Goal: Check status: Check status

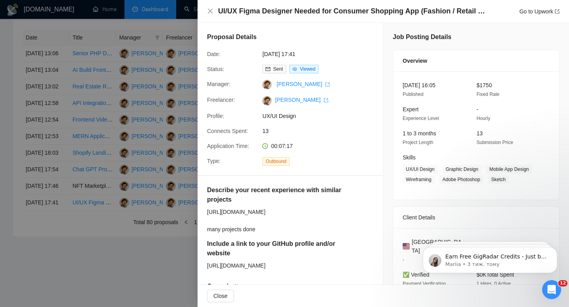
scroll to position [71, 0]
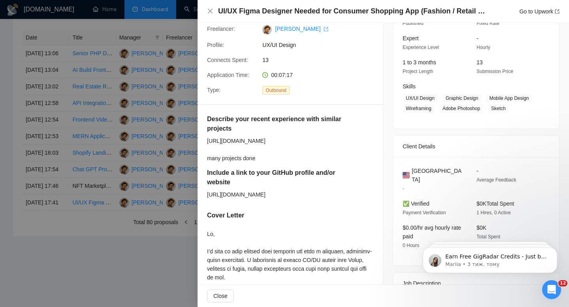
click at [146, 169] on div at bounding box center [284, 153] width 569 height 307
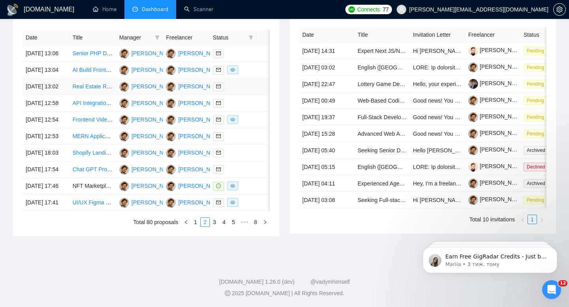
scroll to position [387, 0]
click at [214, 220] on link "3" at bounding box center [214, 222] width 9 height 9
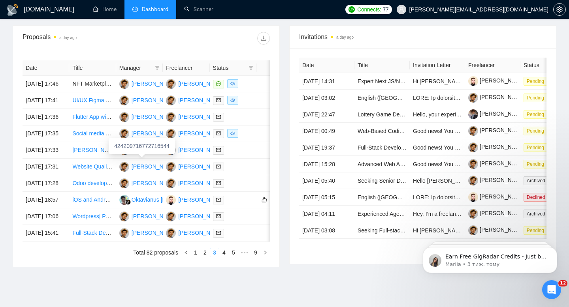
scroll to position [283, 0]
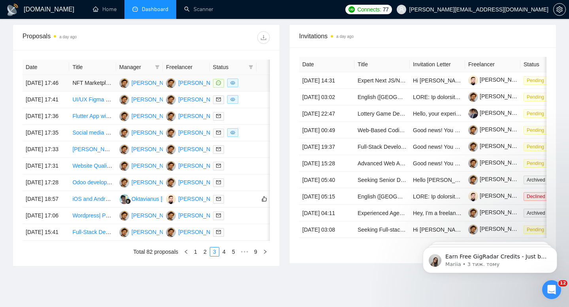
click at [248, 92] on td at bounding box center [233, 83] width 47 height 17
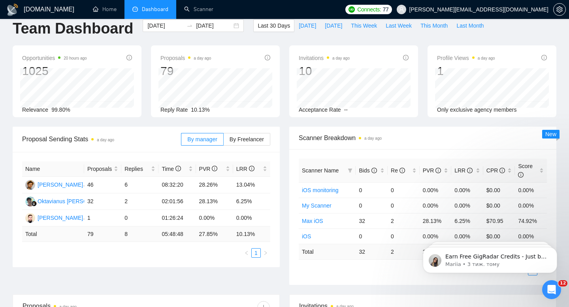
scroll to position [0, 0]
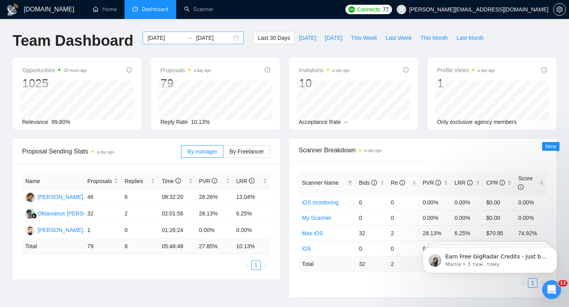
click at [232, 36] on div "[DATE] [DATE]" at bounding box center [193, 38] width 101 height 13
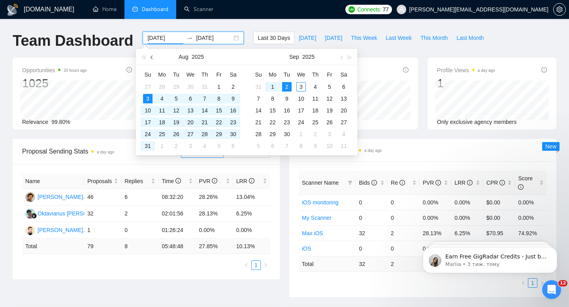
click at [150, 57] on button "button" at bounding box center [152, 57] width 9 height 16
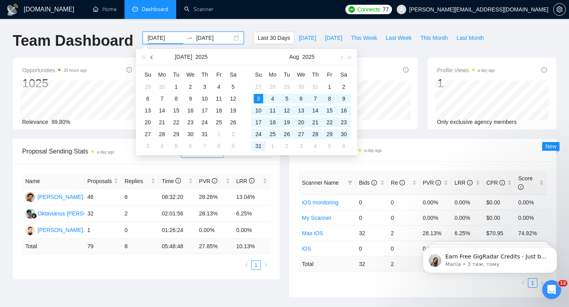
click at [150, 57] on button "button" at bounding box center [152, 57] width 9 height 16
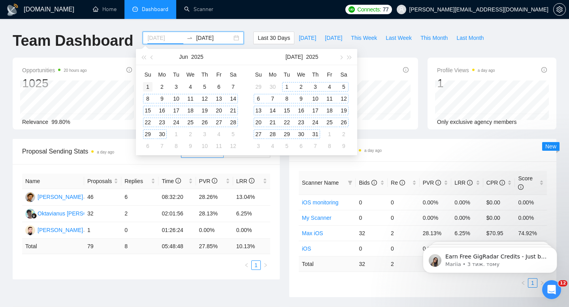
type input "[DATE]"
click at [148, 87] on div "1" at bounding box center [147, 86] width 9 height 9
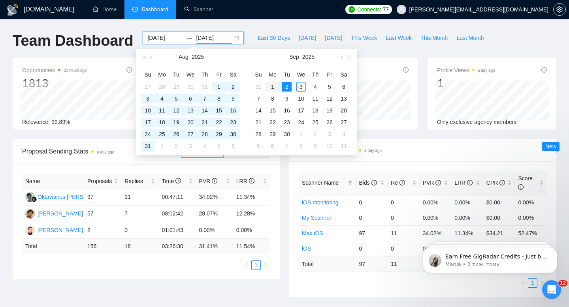
type input "[DATE]"
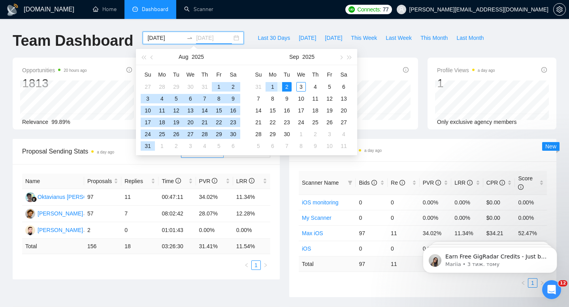
click at [271, 85] on div "1" at bounding box center [272, 86] width 9 height 9
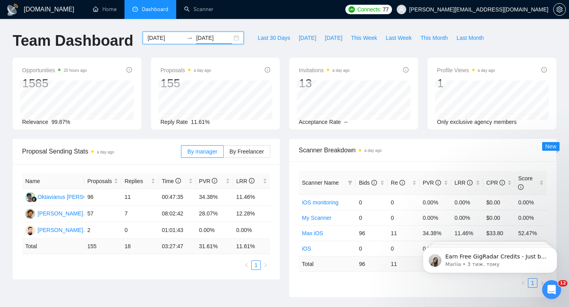
click at [230, 37] on div "[DATE] [DATE]" at bounding box center [193, 38] width 101 height 13
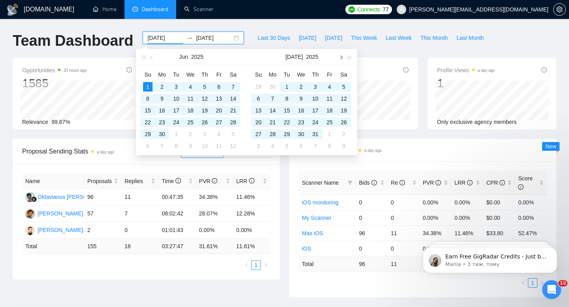
click at [342, 56] on button "button" at bounding box center [340, 57] width 9 height 16
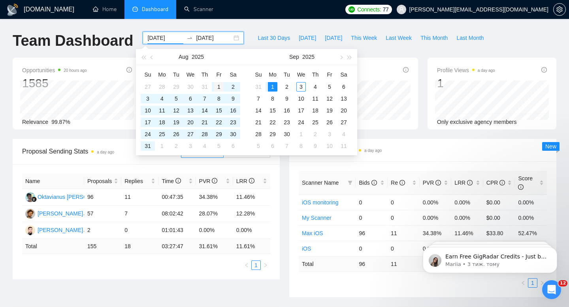
type input "[DATE]"
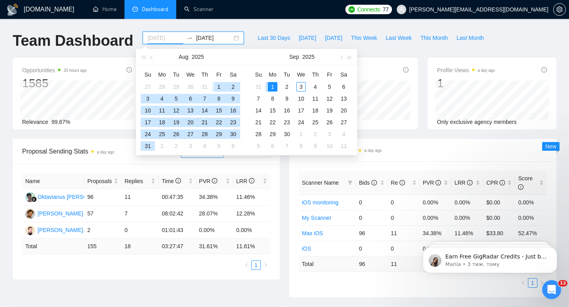
click at [218, 85] on div "1" at bounding box center [218, 86] width 9 height 9
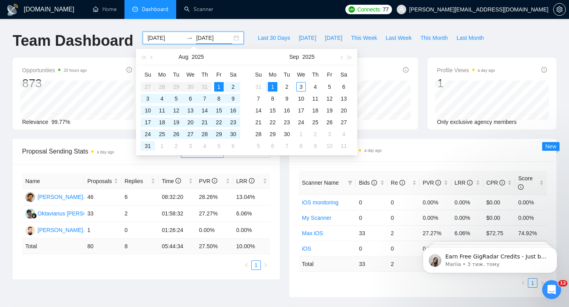
click at [0, 86] on div "[DOMAIN_NAME] Home Dashboard Scanner Connects: 77 [EMAIL_ADDRESS][DOMAIN_NAME] …" at bounding box center [284, 310] width 569 height 620
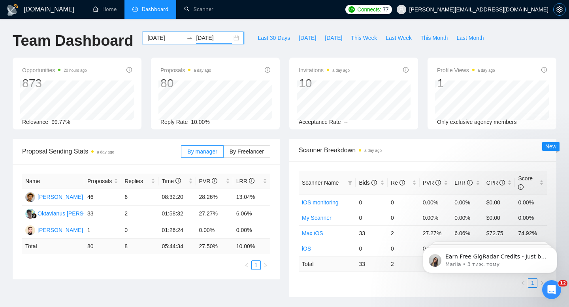
click at [561, 9] on icon "setting" at bounding box center [559, 9] width 6 height 6
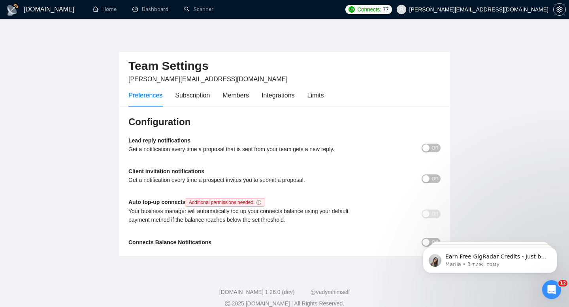
click at [43, 13] on h1 "[DOMAIN_NAME]" at bounding box center [49, 9] width 51 height 19
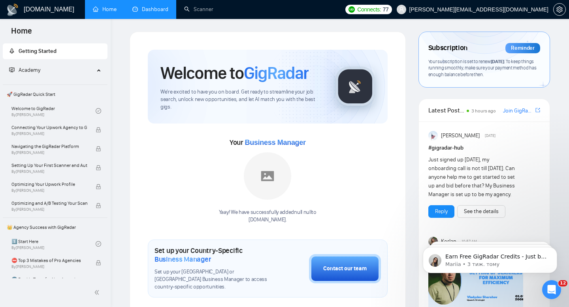
click at [156, 13] on link "Dashboard" at bounding box center [150, 9] width 36 height 7
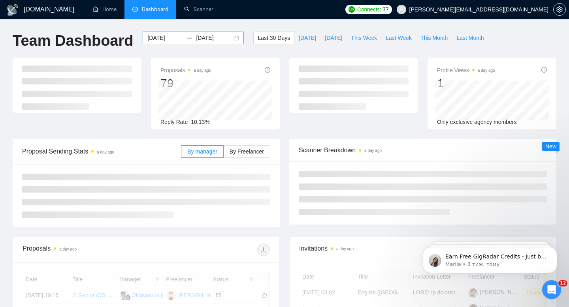
click at [230, 36] on div "[DATE] [DATE]" at bounding box center [193, 38] width 101 height 13
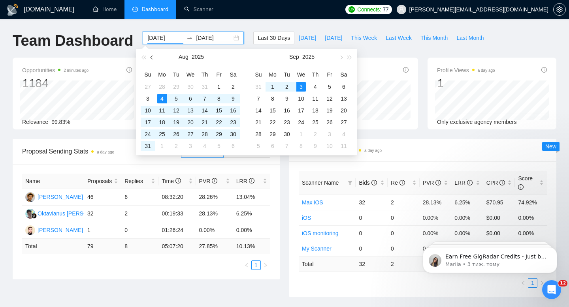
click at [152, 57] on span "button" at bounding box center [153, 57] width 4 height 4
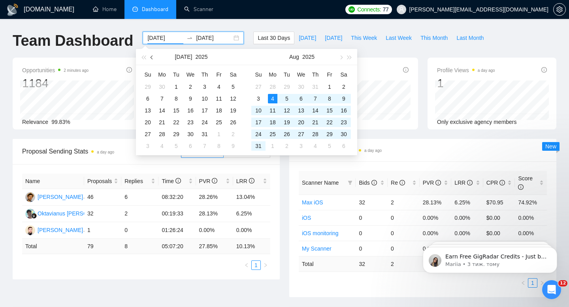
click at [152, 57] on span "button" at bounding box center [153, 57] width 4 height 4
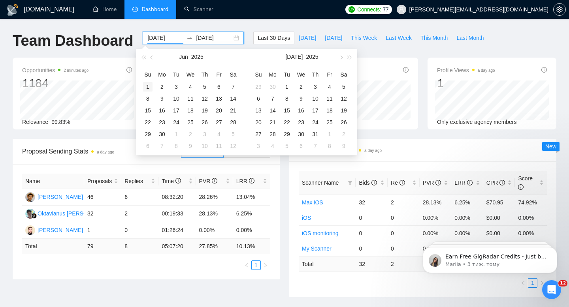
type input "[DATE]"
click at [151, 85] on div "1" at bounding box center [147, 86] width 9 height 9
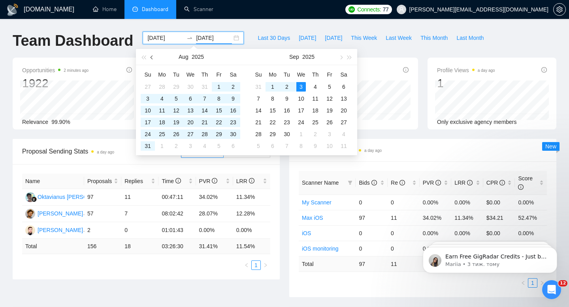
click at [153, 56] on span "button" at bounding box center [153, 57] width 4 height 4
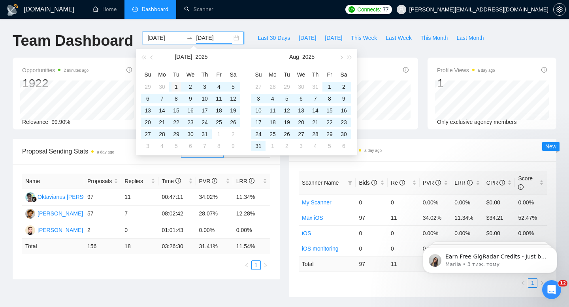
type input "[DATE]"
click at [177, 83] on div "1" at bounding box center [175, 86] width 9 height 9
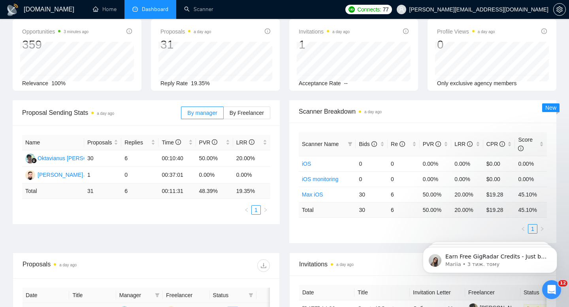
scroll to position [37, 0]
